Goal: Task Accomplishment & Management: Manage account settings

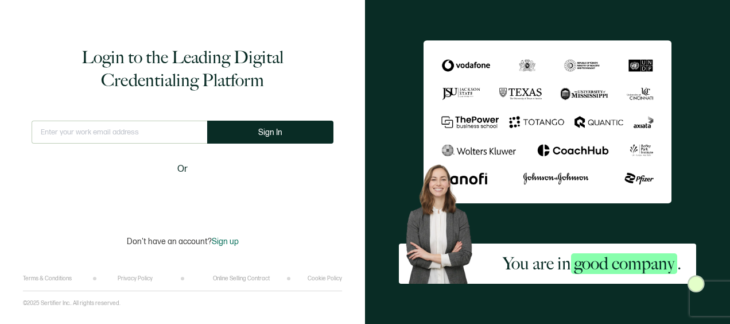
click at [114, 131] on input "text" at bounding box center [120, 132] width 176 height 23
type input "[EMAIL_ADDRESS][DOMAIN_NAME]"
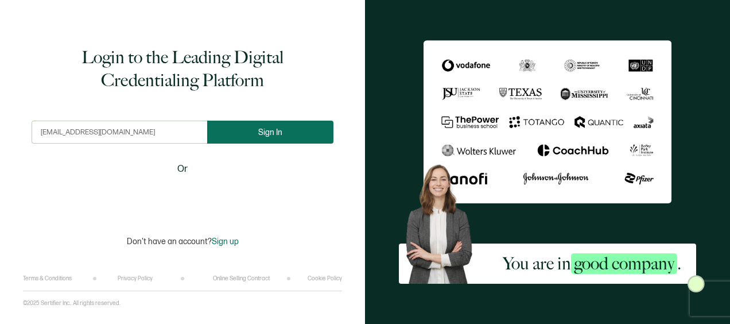
click at [257, 141] on button "Sign In" at bounding box center [270, 132] width 126 height 23
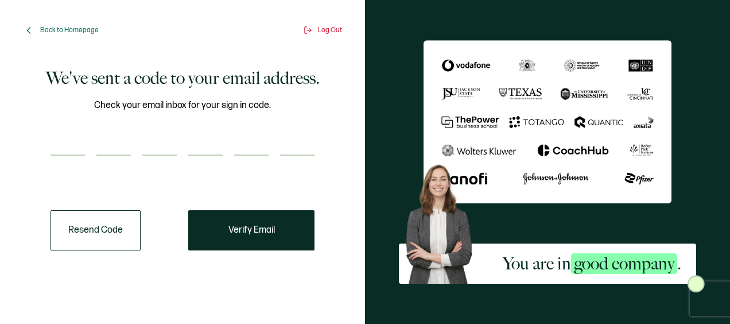
click at [72, 142] on input "number" at bounding box center [68, 144] width 34 height 23
paste input "5"
type input "5"
type input "7"
type input "1"
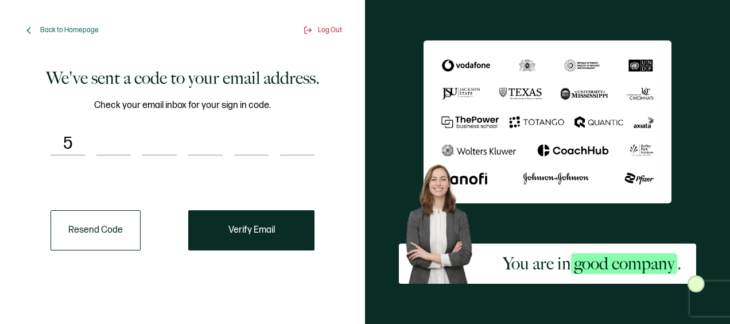
type input "9"
type input "3"
type input "6"
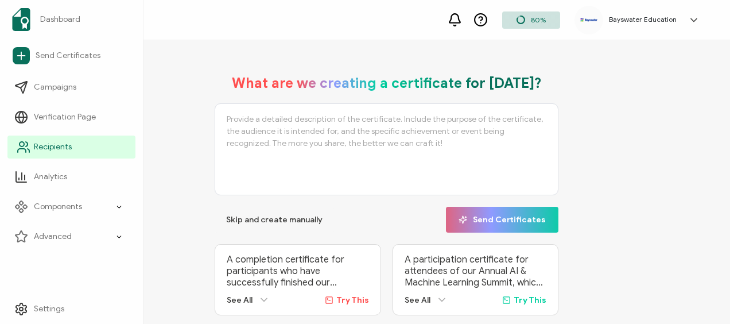
click at [67, 144] on span "Recipients" at bounding box center [53, 146] width 38 height 11
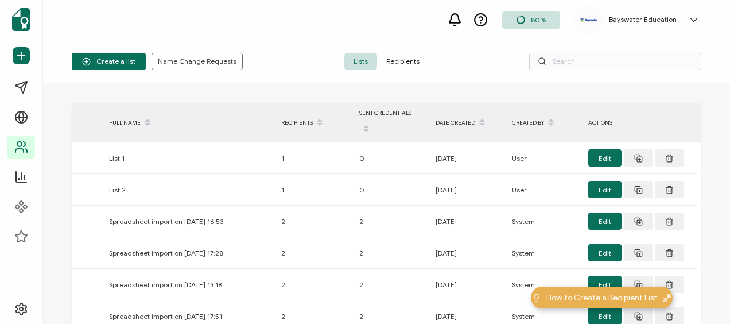
click at [408, 61] on span "Recipients" at bounding box center [403, 61] width 52 height 17
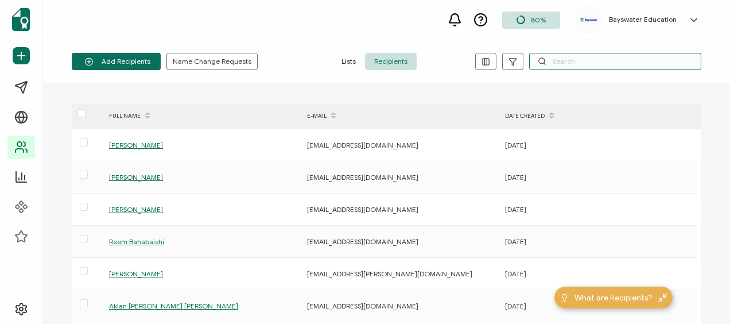
click at [581, 60] on input "text" at bounding box center [615, 61] width 172 height 17
type input "[PERSON_NAME]"
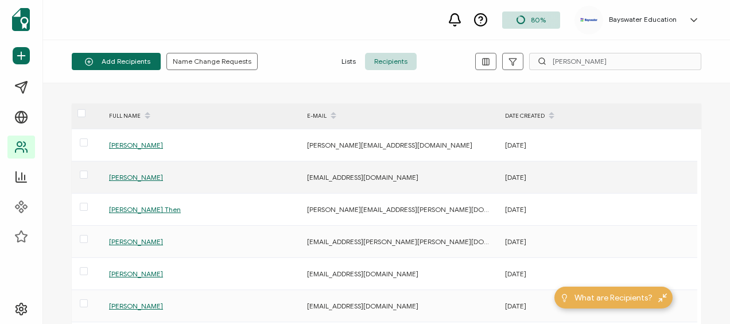
click at [163, 173] on span "[PERSON_NAME]" at bounding box center [136, 177] width 54 height 9
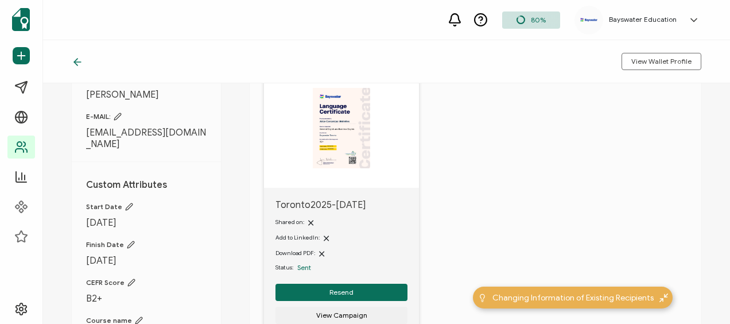
scroll to position [57, 0]
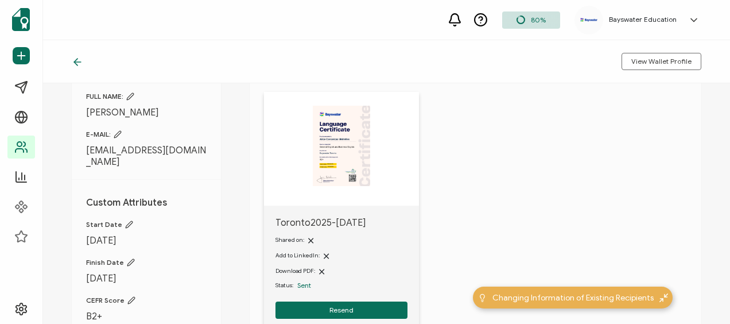
click at [334, 149] on img at bounding box center [341, 146] width 57 height 80
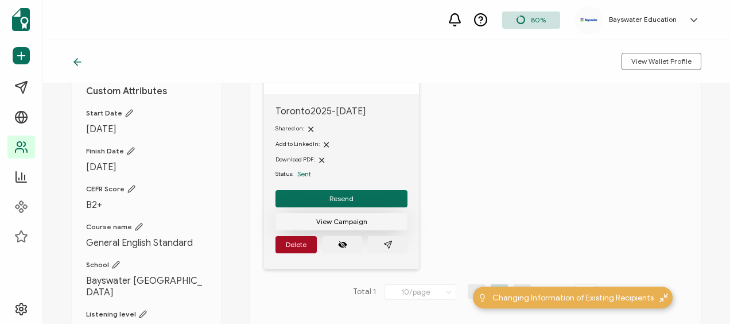
scroll to position [172, 0]
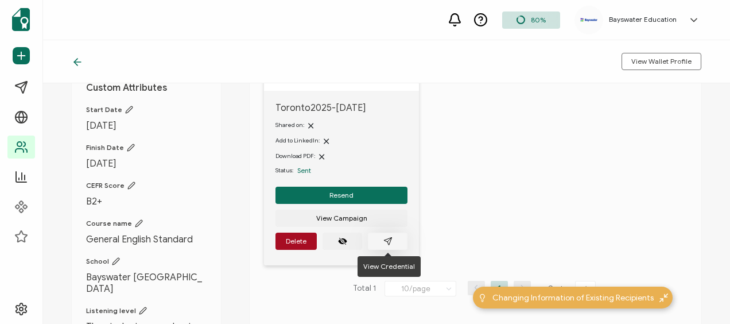
click at [388, 244] on icon "paper plane outline" at bounding box center [387, 240] width 7 height 7
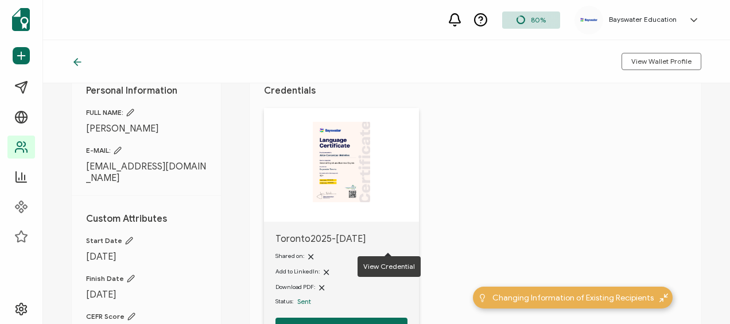
scroll to position [0, 0]
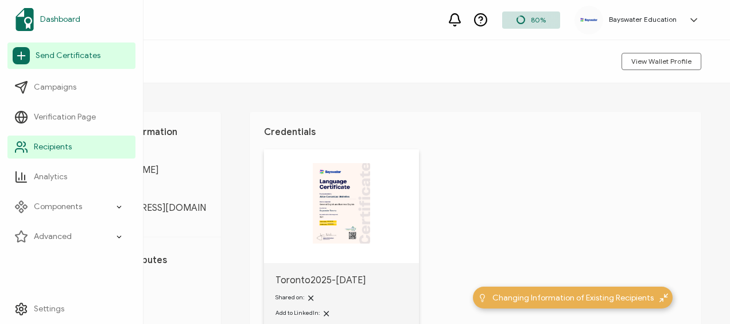
drag, startPoint x: 53, startPoint y: 18, endPoint x: 60, endPoint y: 20, distance: 7.8
click at [53, 18] on span "Dashboard" at bounding box center [60, 19] width 40 height 11
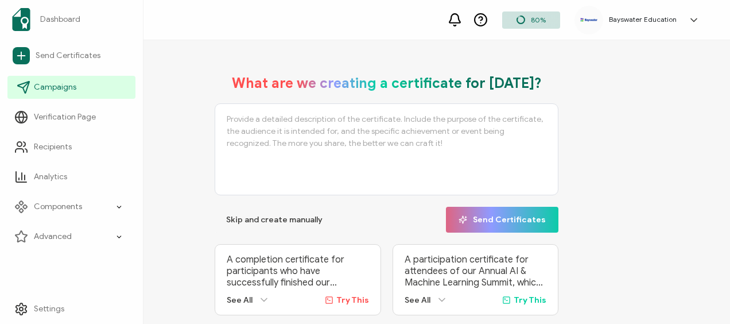
click at [41, 87] on span "Campaigns" at bounding box center [55, 87] width 42 height 11
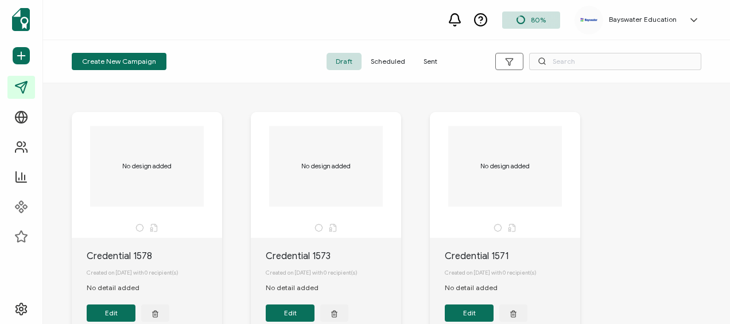
click at [417, 59] on span "Sent" at bounding box center [431, 61] width 32 height 17
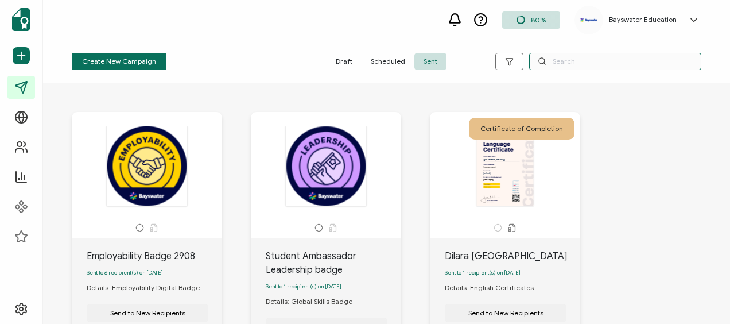
click at [556, 61] on input "text" at bounding box center [615, 61] width 172 height 17
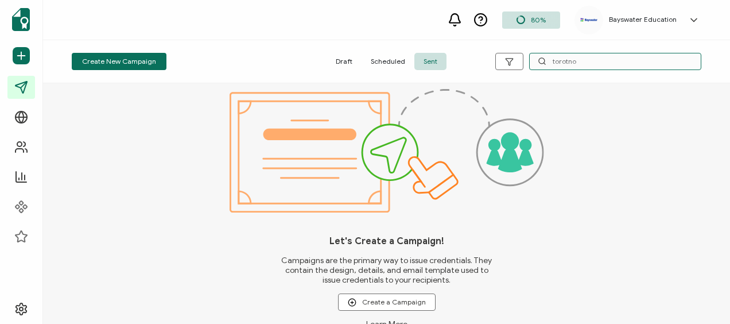
click at [556, 61] on input "torotno" at bounding box center [615, 61] width 172 height 17
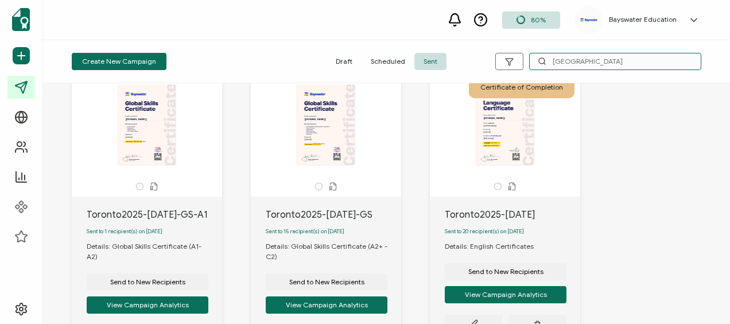
scroll to position [115, 0]
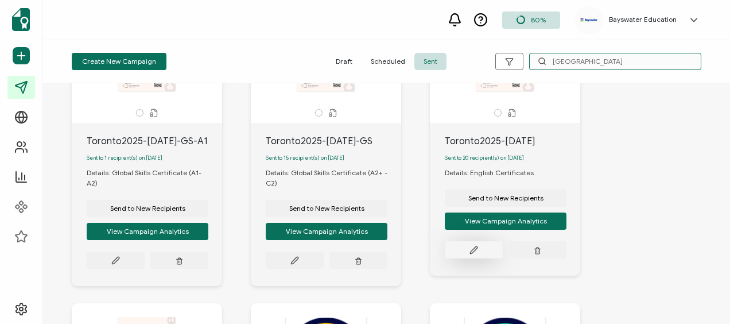
type input "[GEOGRAPHIC_DATA]"
click at [145, 252] on button at bounding box center [116, 260] width 58 height 17
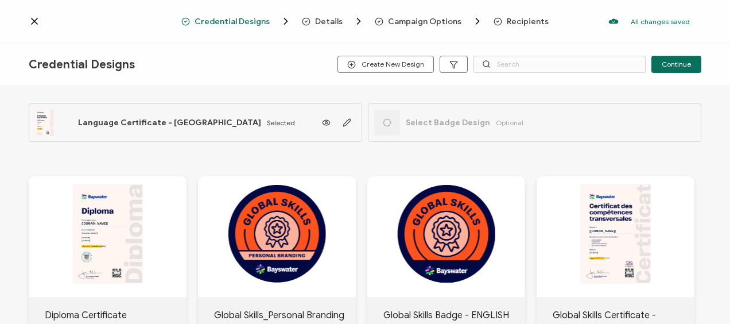
click at [512, 20] on span "Recipients" at bounding box center [528, 21] width 42 height 9
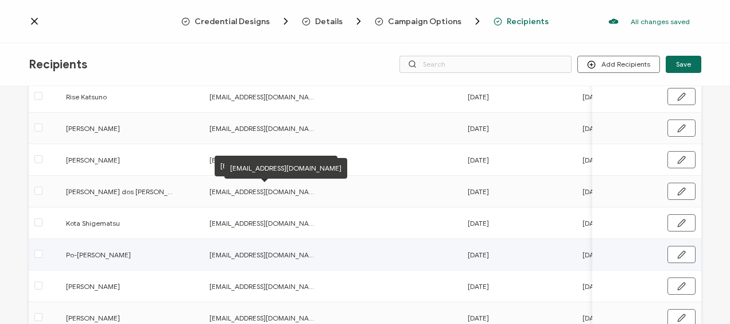
scroll to position [243, 0]
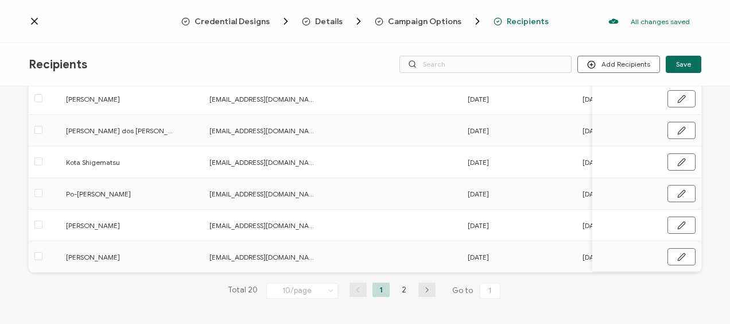
click at [419, 288] on icon "button" at bounding box center [427, 290] width 17 height 7
click at [678, 257] on icon "button" at bounding box center [682, 257] width 9 height 9
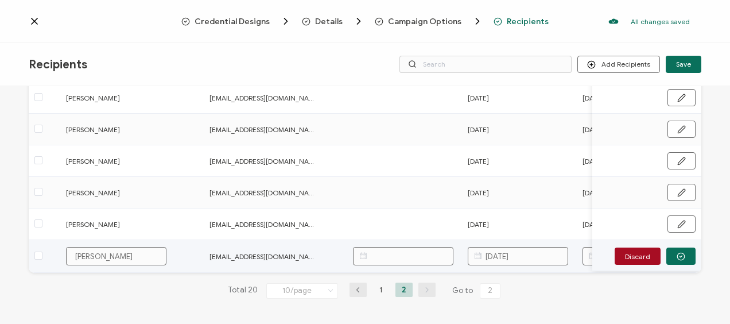
scroll to position [244, 0]
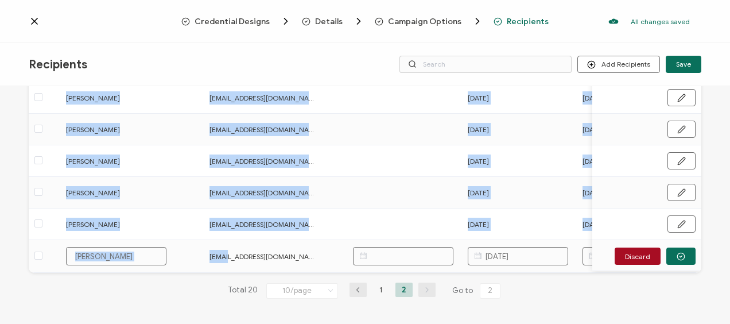
drag, startPoint x: 222, startPoint y: 269, endPoint x: 255, endPoint y: 272, distance: 33.4
click at [255, 272] on div "Add Recipient [PERSON_NAME] [EMAIL_ADDRESS][DOMAIN_NAME] [DATE] [DATE] [DATE] B…" at bounding box center [365, 98] width 673 height 349
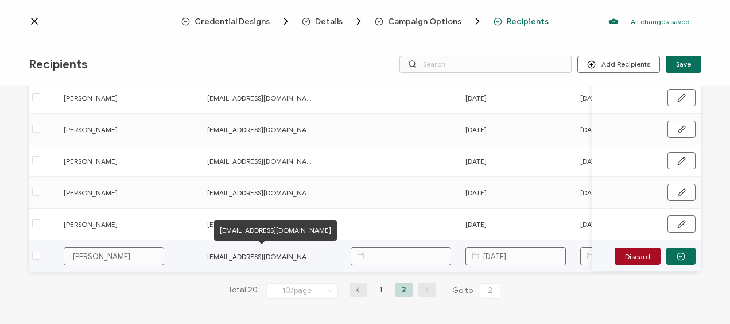
click at [269, 250] on span "[EMAIL_ADDRESS][DOMAIN_NAME]" at bounding box center [261, 256] width 109 height 13
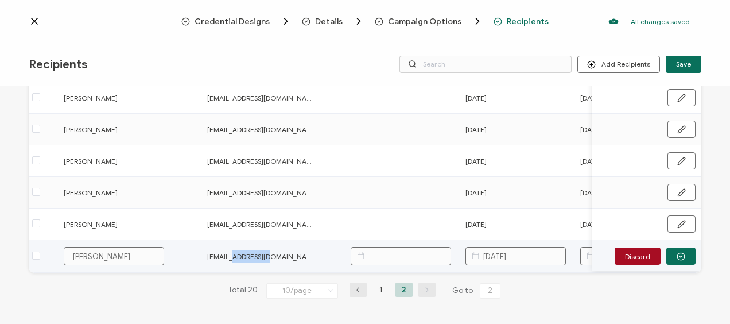
drag, startPoint x: 231, startPoint y: 270, endPoint x: 262, endPoint y: 265, distance: 31.4
click at [262, 265] on td "[EMAIL_ADDRESS][DOMAIN_NAME]" at bounding box center [274, 256] width 144 height 33
drag, startPoint x: 262, startPoint y: 265, endPoint x: 307, endPoint y: 270, distance: 45.7
click at [307, 270] on div "Add Recipient [PERSON_NAME] [EMAIL_ADDRESS][DOMAIN_NAME] [DATE] [DATE] [DATE] B…" at bounding box center [365, 98] width 673 height 349
click at [317, 273] on div "20 Recipients Added FULL NAME EMAIL Expiration Date Issue Date Start Date Finis…" at bounding box center [365, 87] width 673 height 459
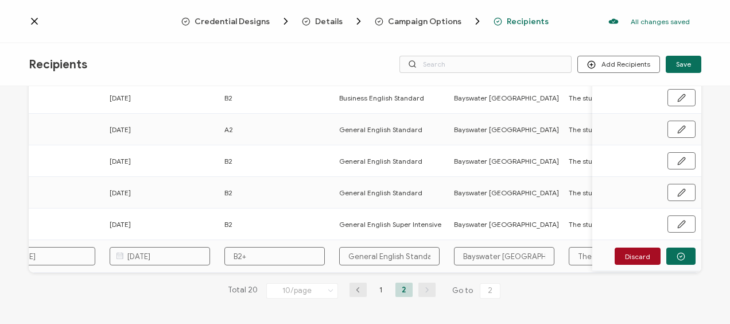
scroll to position [0, 588]
click at [399, 249] on input "General English Standard" at bounding box center [389, 256] width 100 height 18
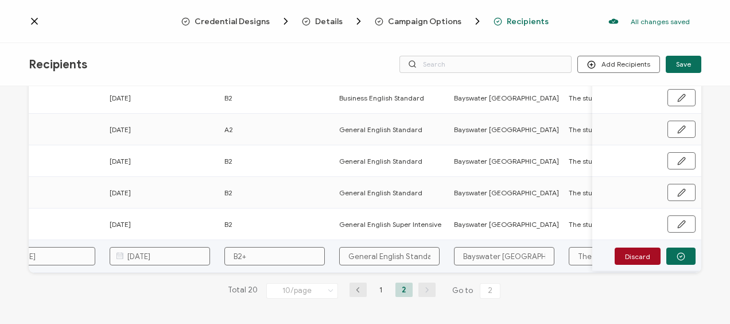
click at [383, 249] on input "General English Standard" at bounding box center [389, 256] width 100 height 18
type input "General English Standar"
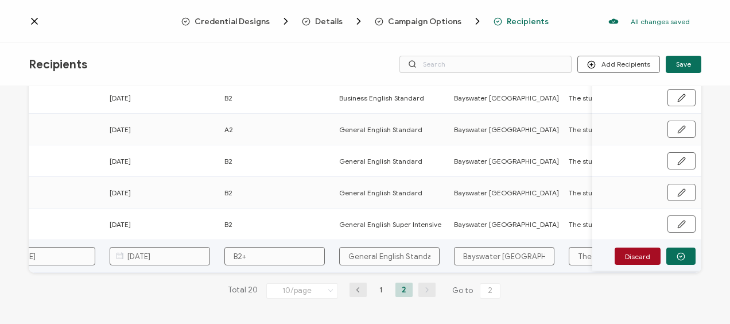
type input "General English Standa"
type input "General English Stand"
type input "General English [PERSON_NAME]"
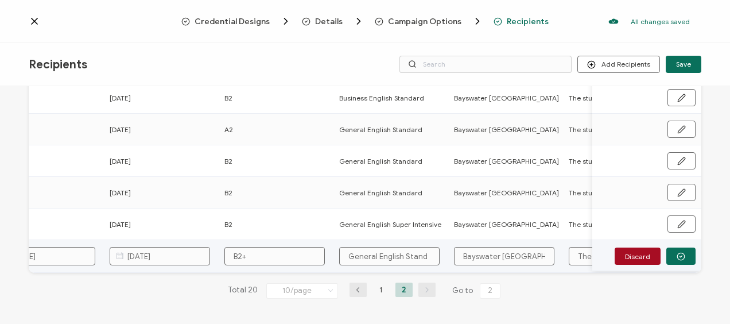
type input "General English [PERSON_NAME]"
type input "General English Sta"
type input "General English St"
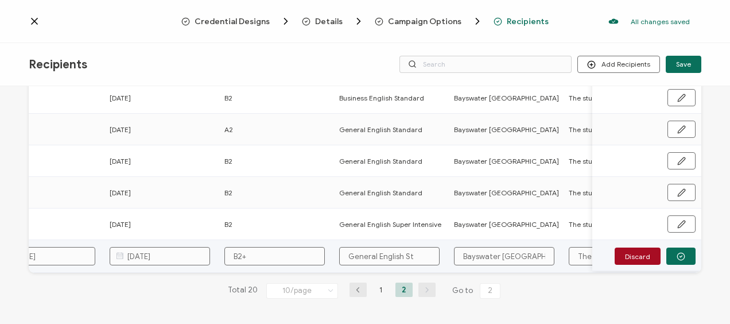
type input "General English S"
type input "General English"
type input "General English a"
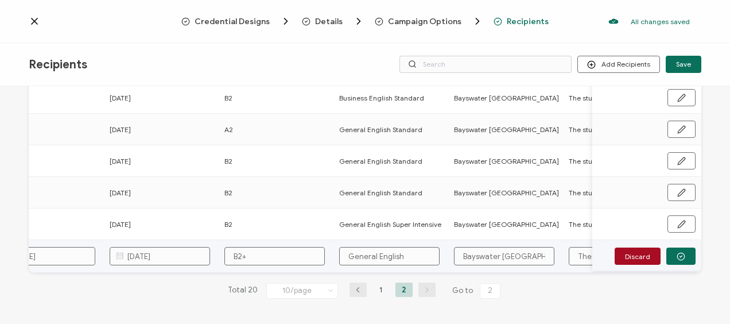
type input "General English a"
type input "General English an"
type input "General English and"
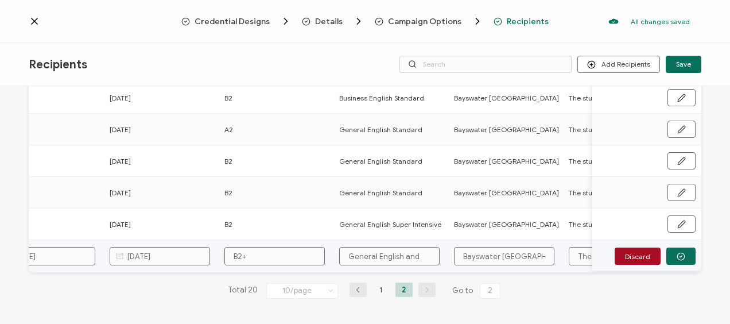
type input "General English and"
type input "General English and B"
type input "General English and Bu"
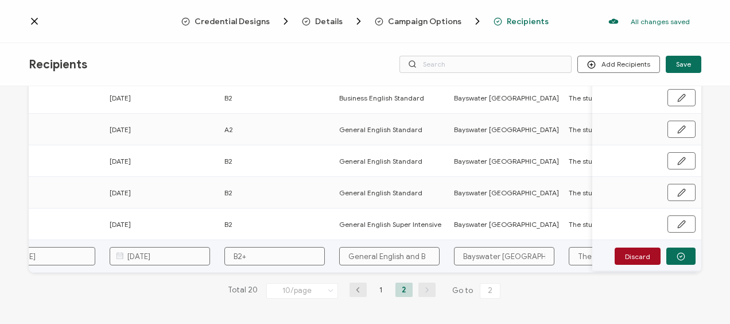
type input "General English and Bu"
type input "General English and Bus"
type input "General English and Busi"
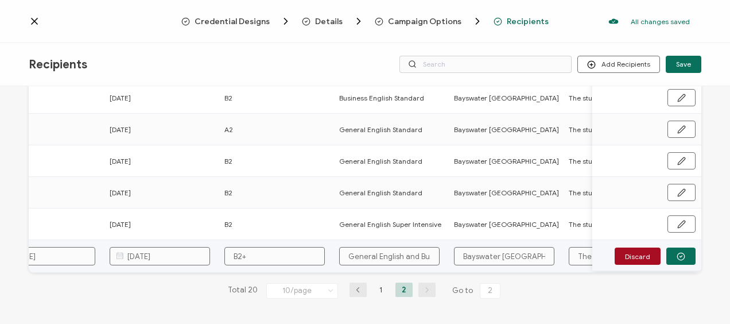
type input "General English and Busin"
type input "General English and Busine"
type input "General English and Busin"
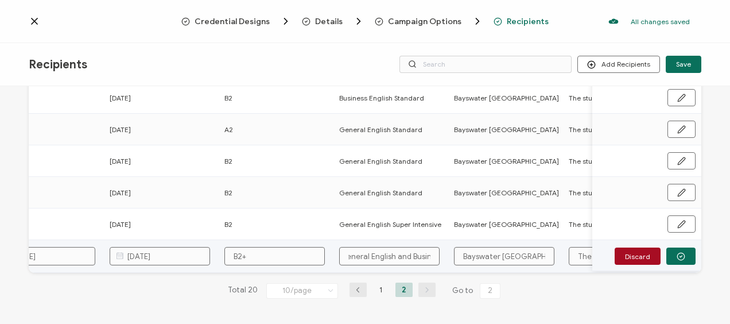
type input "General English and Busin"
type input "General English and Busi"
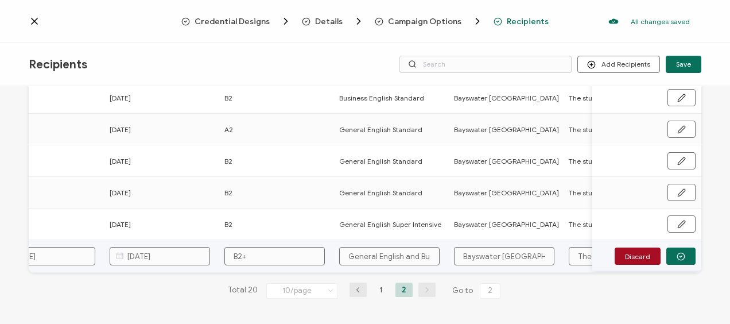
type input "General English and Bus"
type input "General English and Busi"
type input "General English and Busin"
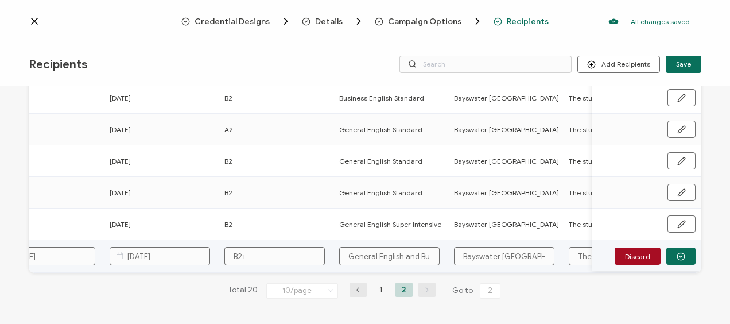
type input "General English and Busin"
type input "General English and Busine"
type input "General English and Busines"
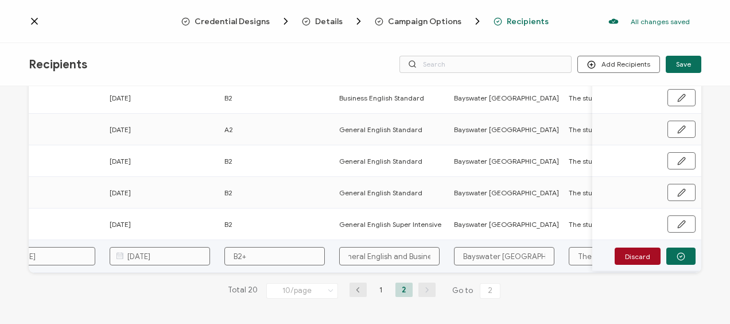
type input "General English and Business"
type input "General English and Business E"
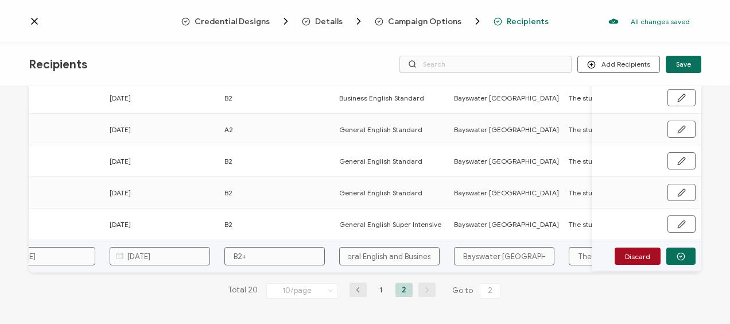
type input "General English and Business E"
type input "General English and Business En"
type input "General English and Business Eng"
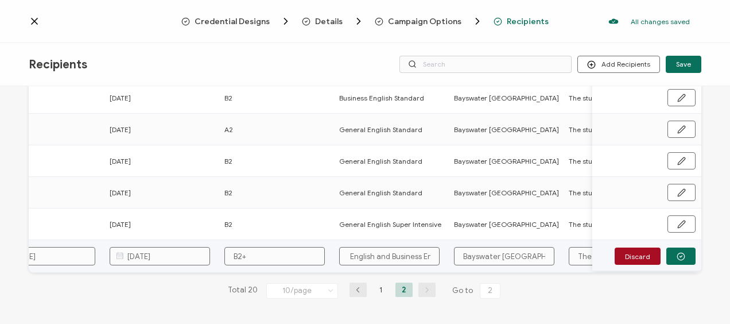
type input "General English and Business Engl"
type input "General English and Business [PERSON_NAME]"
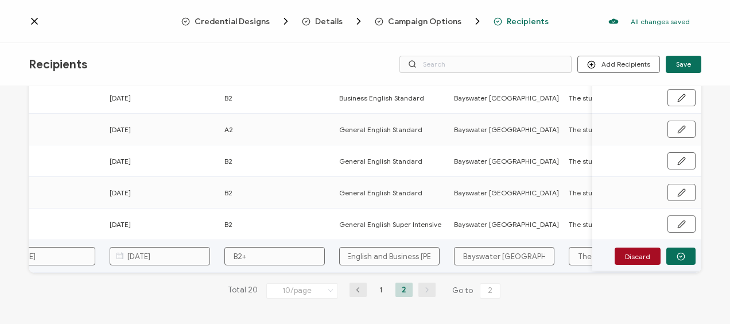
type input "General English and Business [PERSON_NAME]"
type input "General English and Business English"
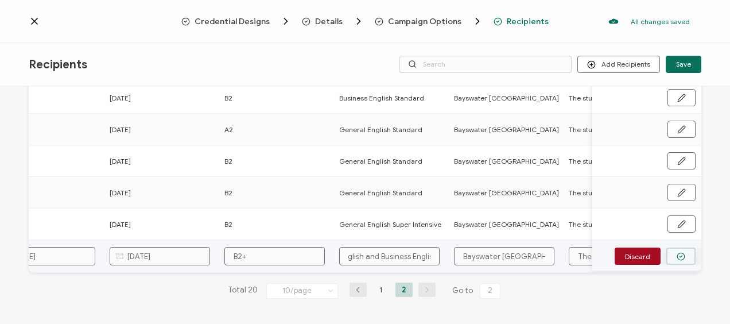
click at [680, 260] on button "button" at bounding box center [681, 255] width 29 height 17
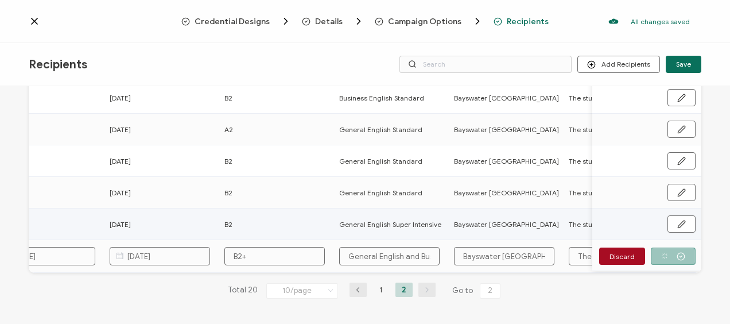
scroll to position [243, 0]
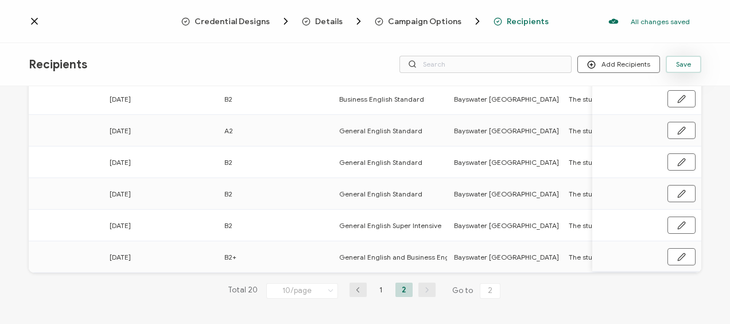
click at [682, 62] on span "Save" at bounding box center [683, 64] width 15 height 7
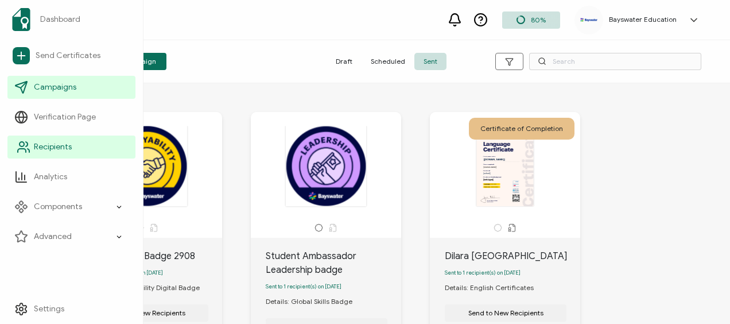
click at [43, 145] on span "Recipients" at bounding box center [53, 146] width 38 height 11
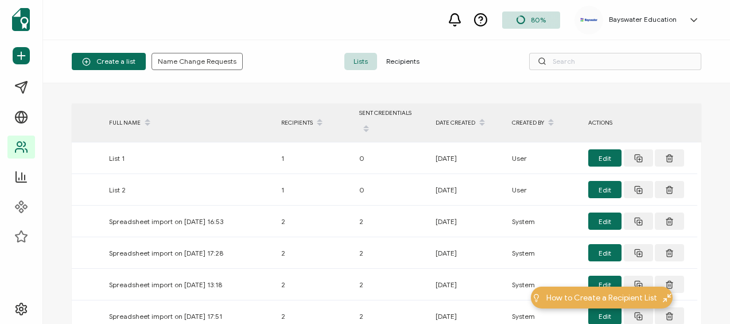
click at [397, 63] on span "Recipients" at bounding box center [403, 61] width 52 height 17
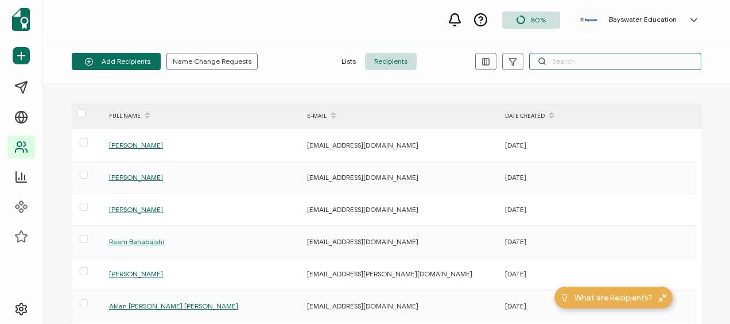
click at [567, 62] on input "text" at bounding box center [615, 61] width 172 height 17
type input "[PERSON_NAME]"
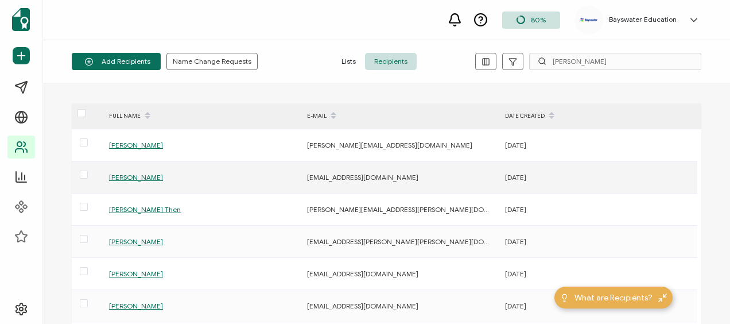
click at [137, 172] on div "[PERSON_NAME]" at bounding box center [201, 177] width 197 height 13
click at [136, 176] on span "[PERSON_NAME]" at bounding box center [136, 177] width 54 height 9
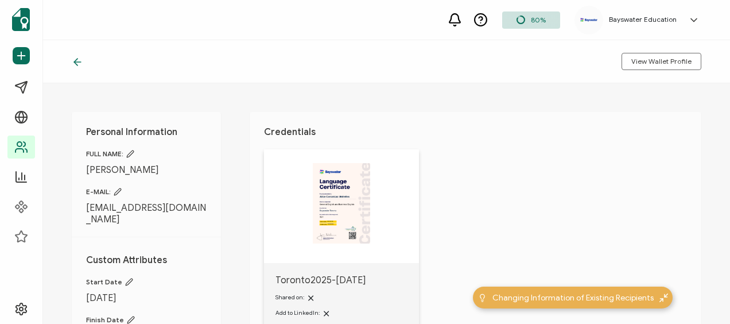
scroll to position [115, 0]
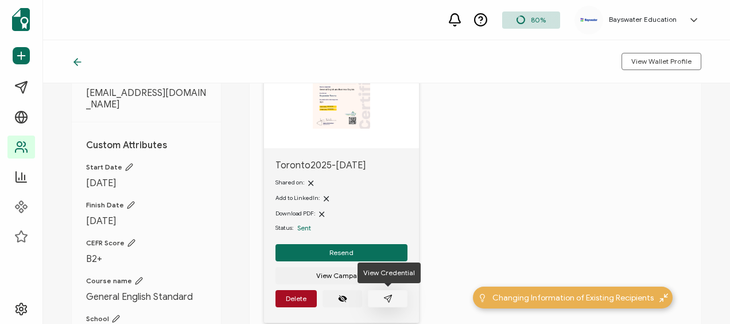
click at [386, 296] on icon "paper plane outline" at bounding box center [387, 298] width 7 height 7
click at [327, 253] on button "Resend" at bounding box center [342, 252] width 132 height 17
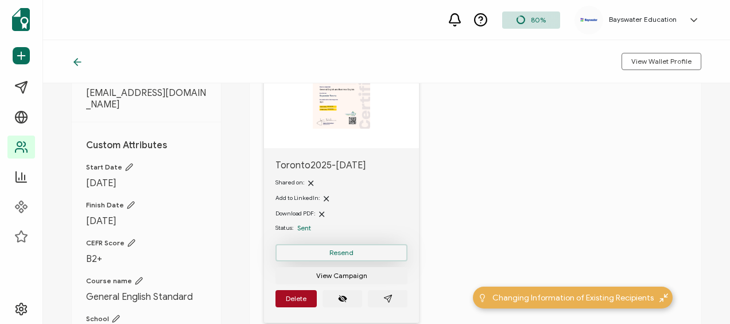
click at [339, 250] on span "Resend" at bounding box center [342, 252] width 24 height 7
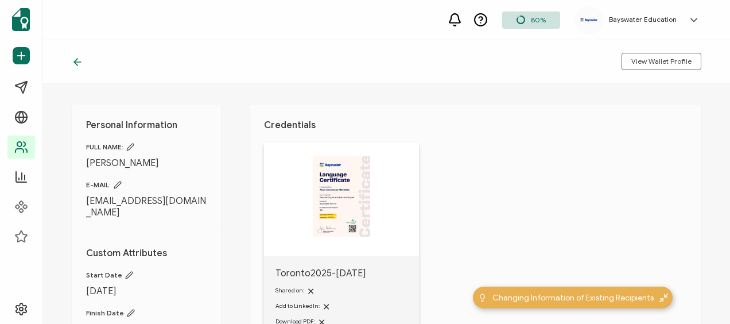
scroll to position [0, 0]
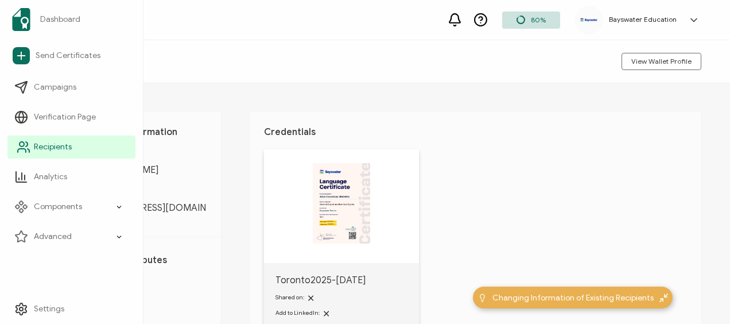
click at [56, 145] on span "Recipients" at bounding box center [53, 146] width 38 height 11
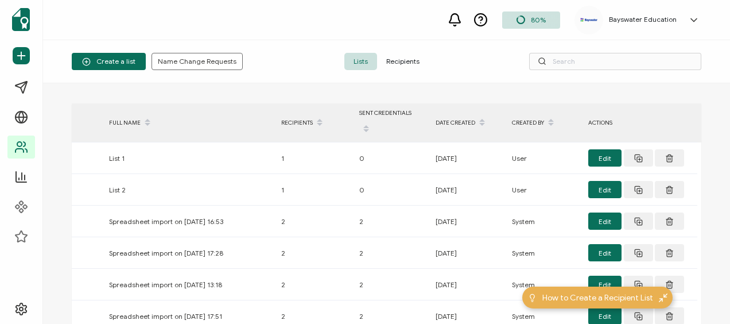
click at [414, 64] on span "Recipients" at bounding box center [403, 61] width 52 height 17
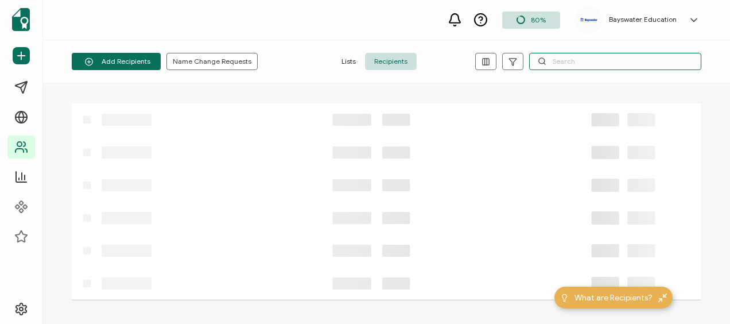
drag, startPoint x: 414, startPoint y: 64, endPoint x: 578, endPoint y: 55, distance: 163.9
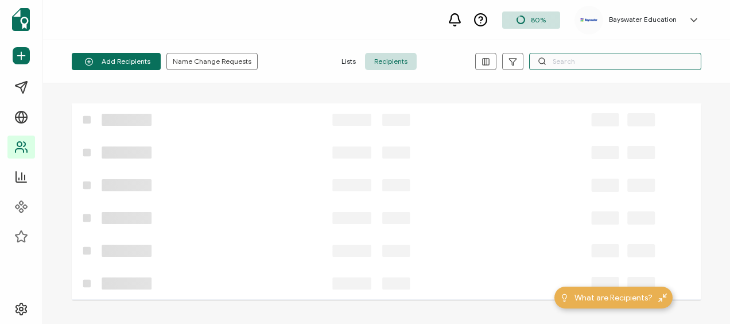
click at [578, 55] on input "text" at bounding box center [615, 61] width 172 height 17
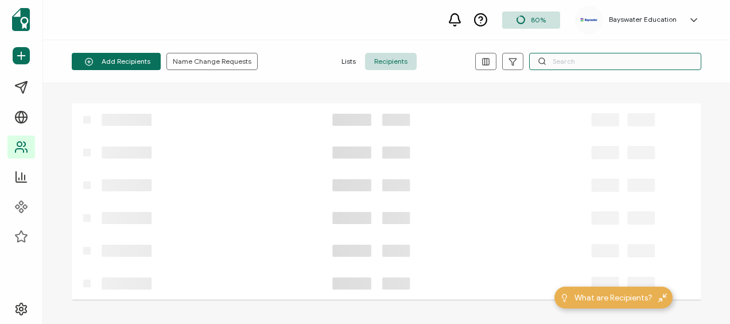
click at [577, 60] on input "text" at bounding box center [615, 61] width 172 height 17
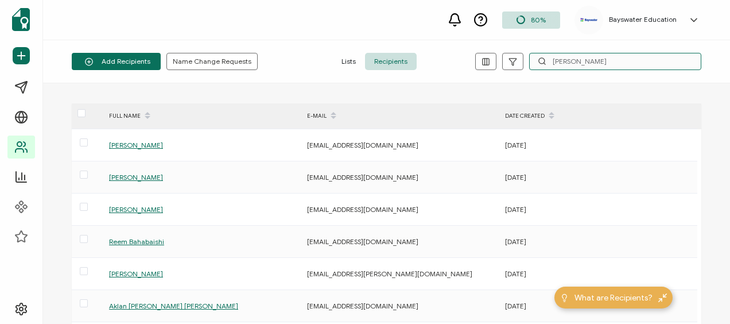
type input "[PERSON_NAME]"
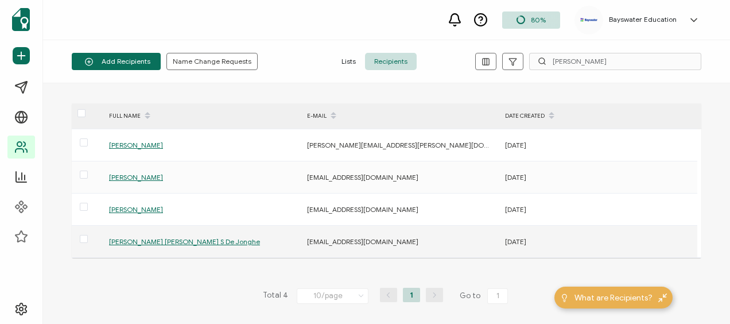
click at [170, 242] on span "[PERSON_NAME] [PERSON_NAME] S De Jonghe" at bounding box center [184, 241] width 151 height 9
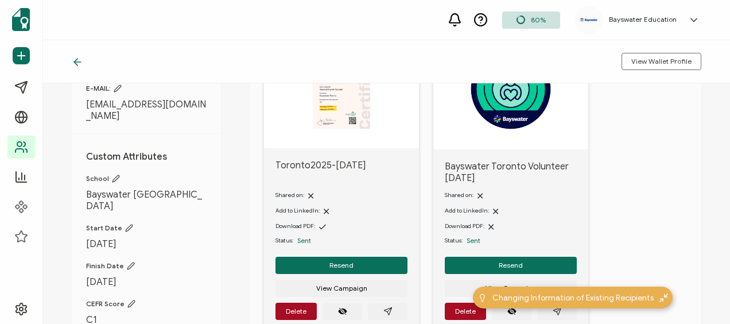
scroll to position [230, 0]
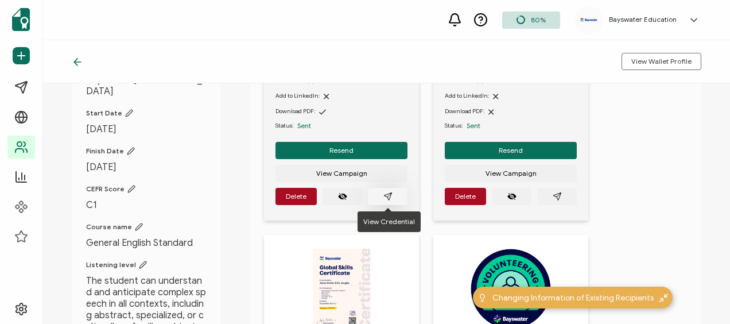
click at [400, 195] on button "button" at bounding box center [388, 196] width 40 height 17
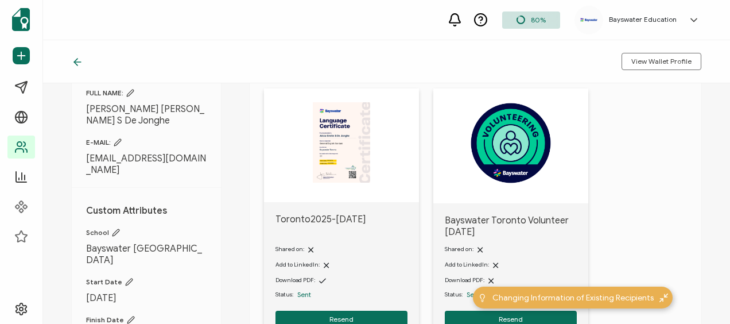
scroll to position [0, 0]
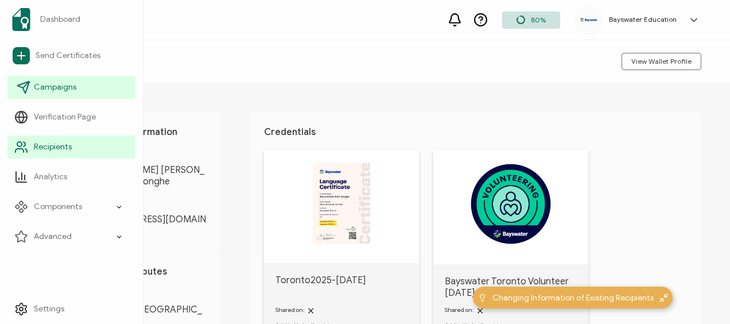
click at [54, 85] on span "Campaigns" at bounding box center [55, 87] width 42 height 11
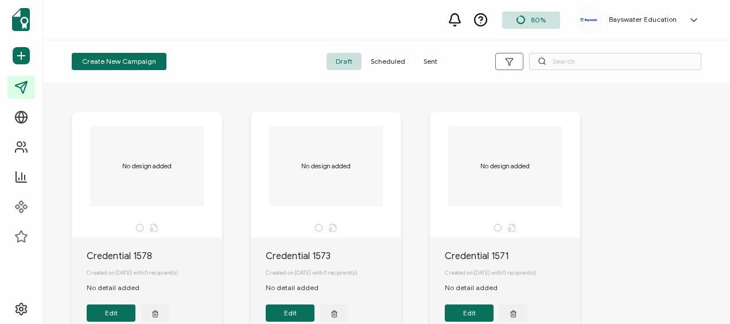
click at [430, 61] on span "Sent" at bounding box center [431, 61] width 32 height 17
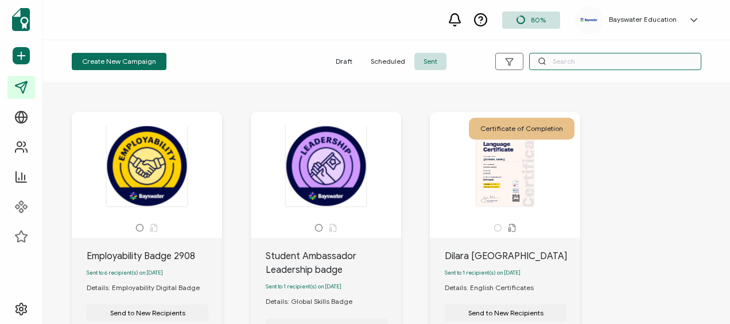
click at [586, 59] on input "text" at bounding box center [615, 61] width 172 height 17
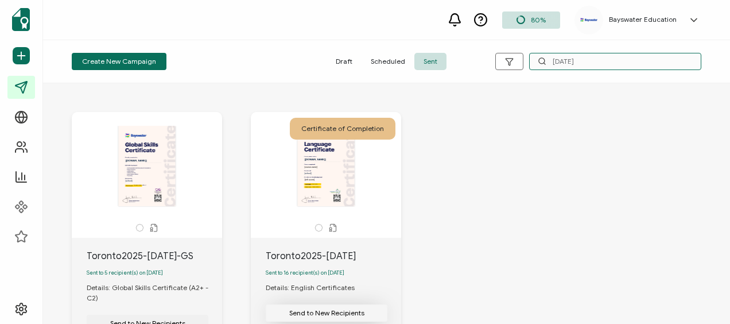
scroll to position [57, 0]
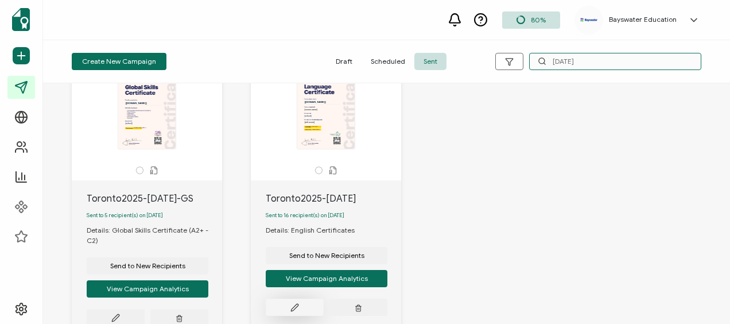
type input "[DATE]"
click at [145, 309] on button at bounding box center [116, 317] width 58 height 17
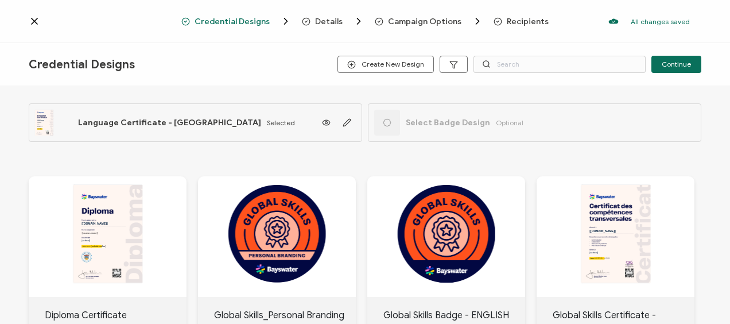
click at [560, 26] on div "All changes saved We save your content automatically as you keep working. Chang…" at bounding box center [625, 21] width 153 height 23
click at [532, 20] on span "Recipients" at bounding box center [528, 21] width 42 height 9
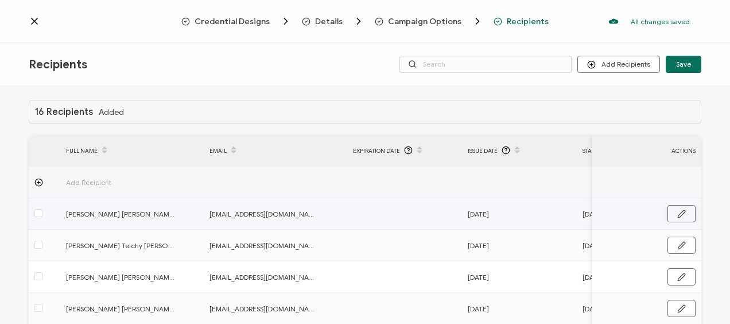
click at [678, 212] on icon "button" at bounding box center [682, 214] width 9 height 9
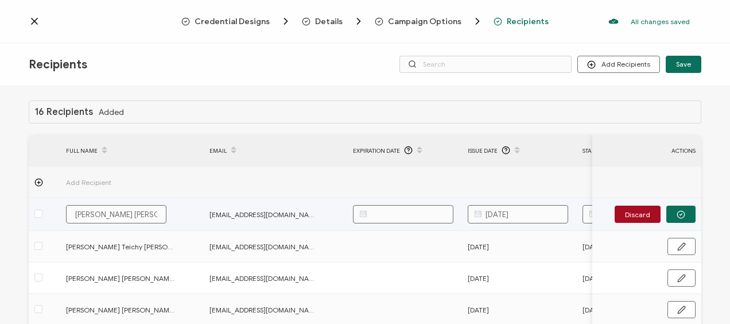
click at [503, 215] on body "Credential Designs Details Campaign Options Recipients All changes saved We sav…" at bounding box center [365, 162] width 730 height 324
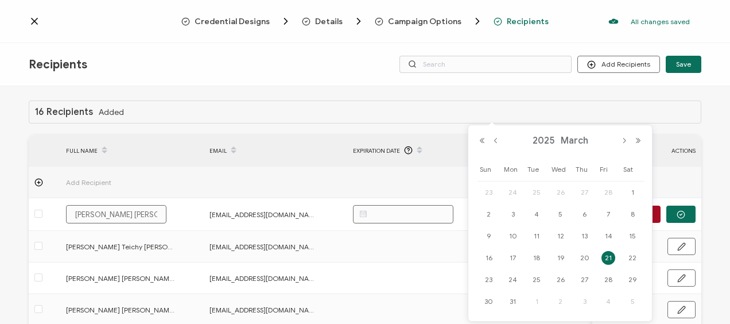
click at [449, 116] on div "16 Recipients Added" at bounding box center [365, 111] width 673 height 23
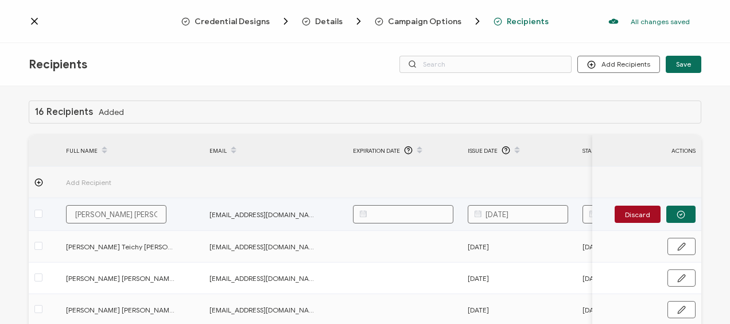
click at [529, 212] on body "Credential Designs Details Campaign Options Recipients All changes saved We sav…" at bounding box center [365, 162] width 730 height 324
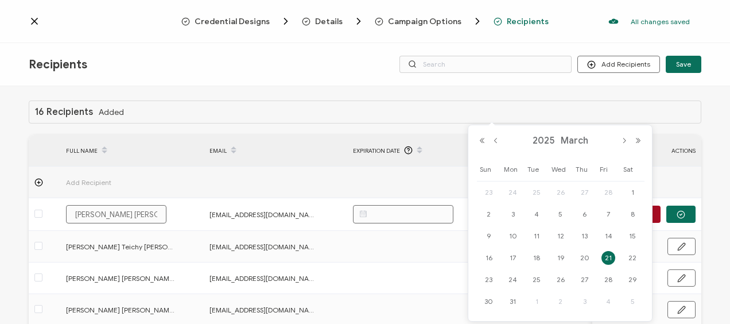
click at [290, 96] on div "16 Recipients Added FULL NAME EMAIL Expiration Date Issue Date Start Date Finis…" at bounding box center [365, 206] width 730 height 241
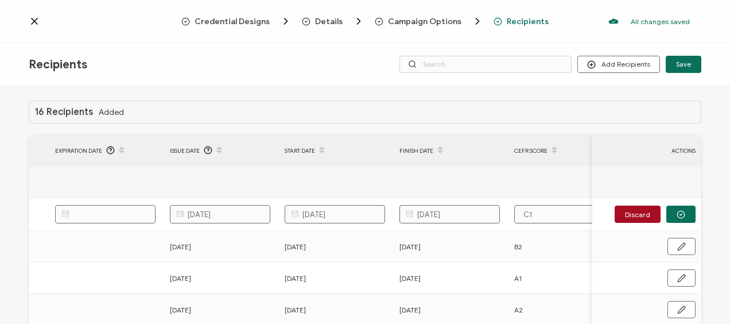
scroll to position [57, 0]
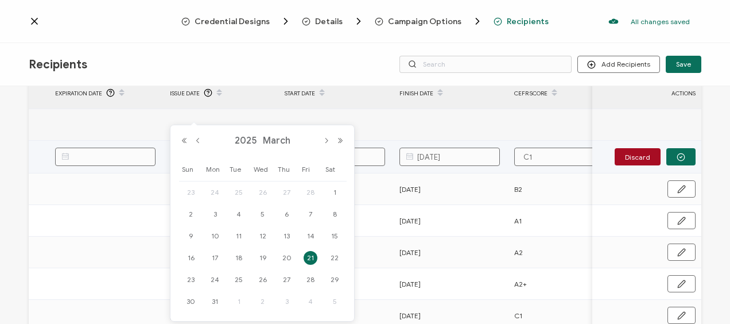
click at [214, 155] on body "Credential Designs Details Campaign Options Recipients All changes saved We sav…" at bounding box center [365, 162] width 730 height 324
click at [325, 138] on button "Next Month" at bounding box center [327, 141] width 14 height 8
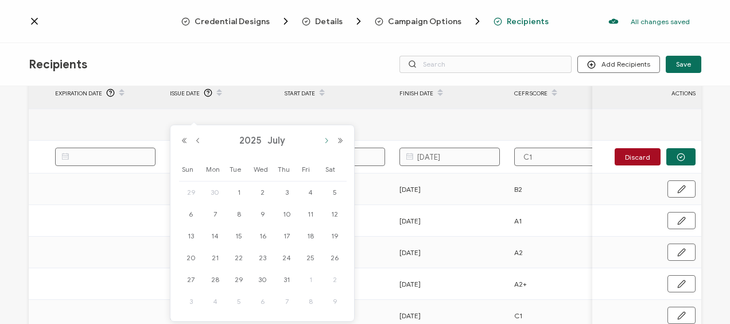
click at [325, 138] on button "Next Month" at bounding box center [327, 141] width 14 height 8
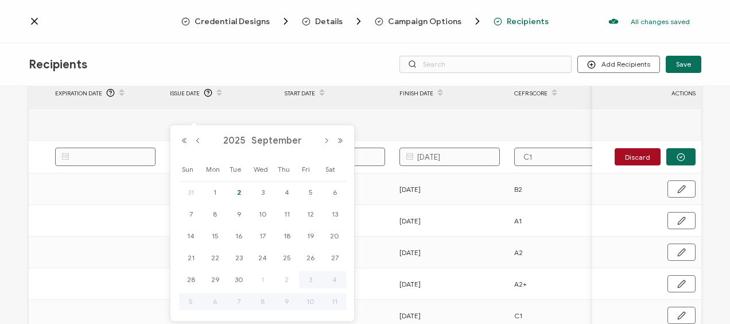
click at [231, 192] on div "2" at bounding box center [239, 192] width 24 height 17
type input "[DATE]"
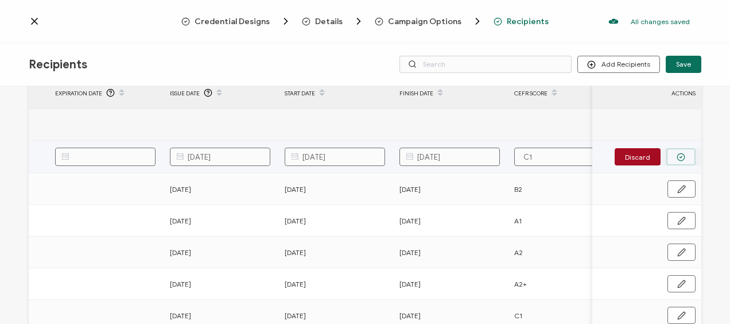
click at [678, 156] on circle "button" at bounding box center [681, 156] width 7 height 7
